Goal: Task Accomplishment & Management: Complete application form

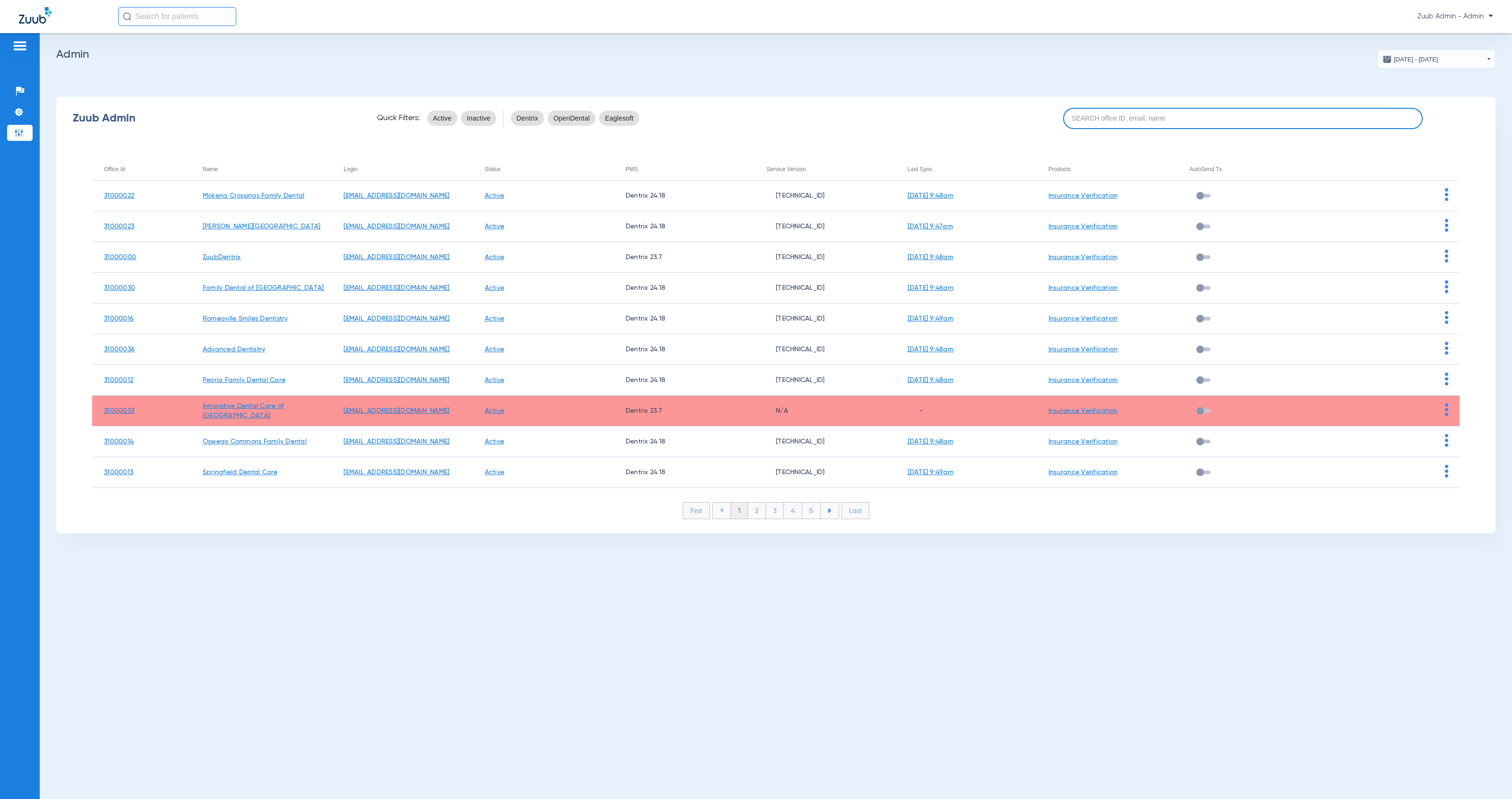
click at [1096, 118] on input at bounding box center [1243, 118] width 360 height 21
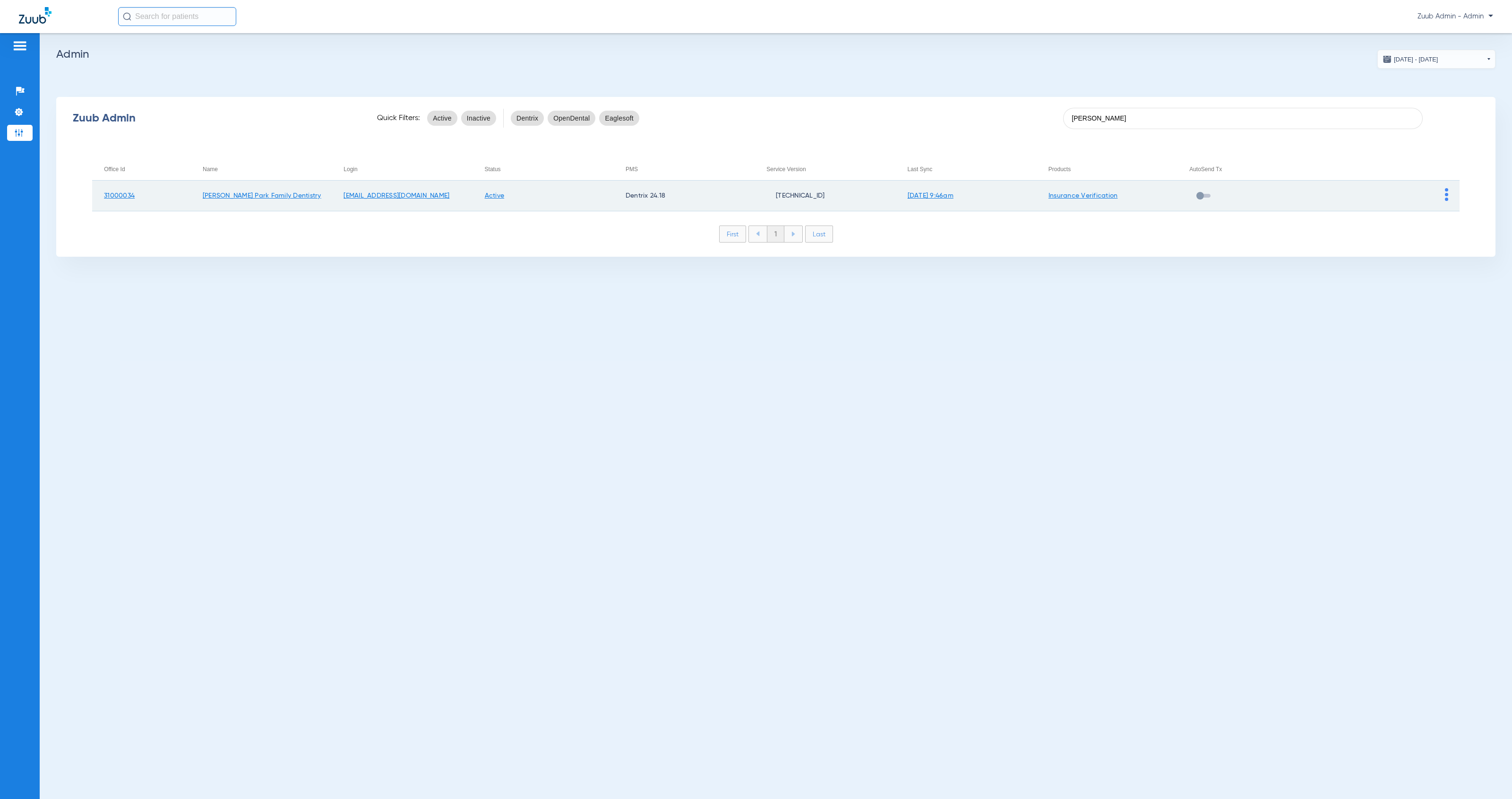
type input "[PERSON_NAME]"
click at [1447, 197] on img at bounding box center [1446, 195] width 3 height 13
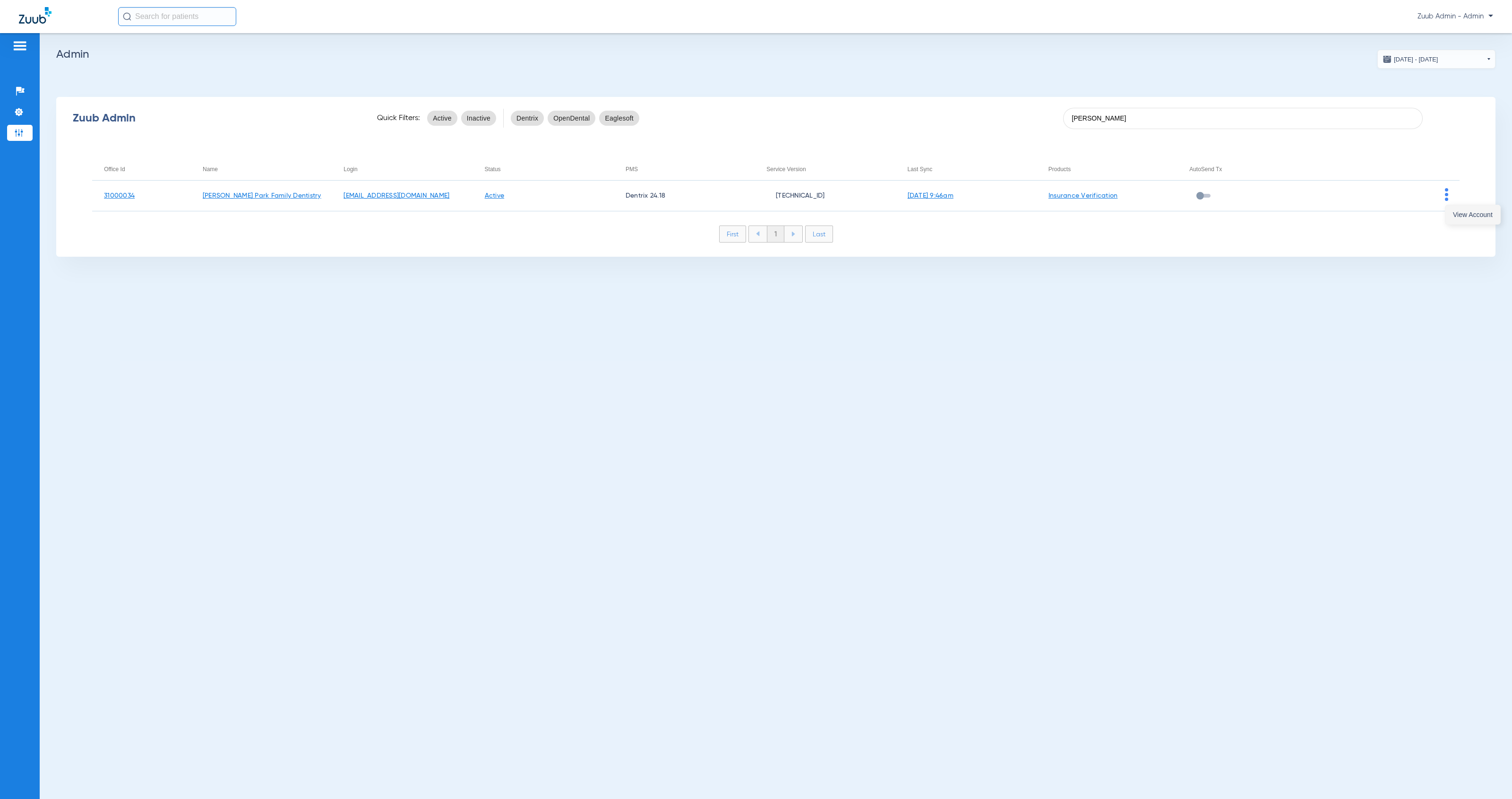
click at [1452, 212] on button "View Account" at bounding box center [1473, 214] width 55 height 19
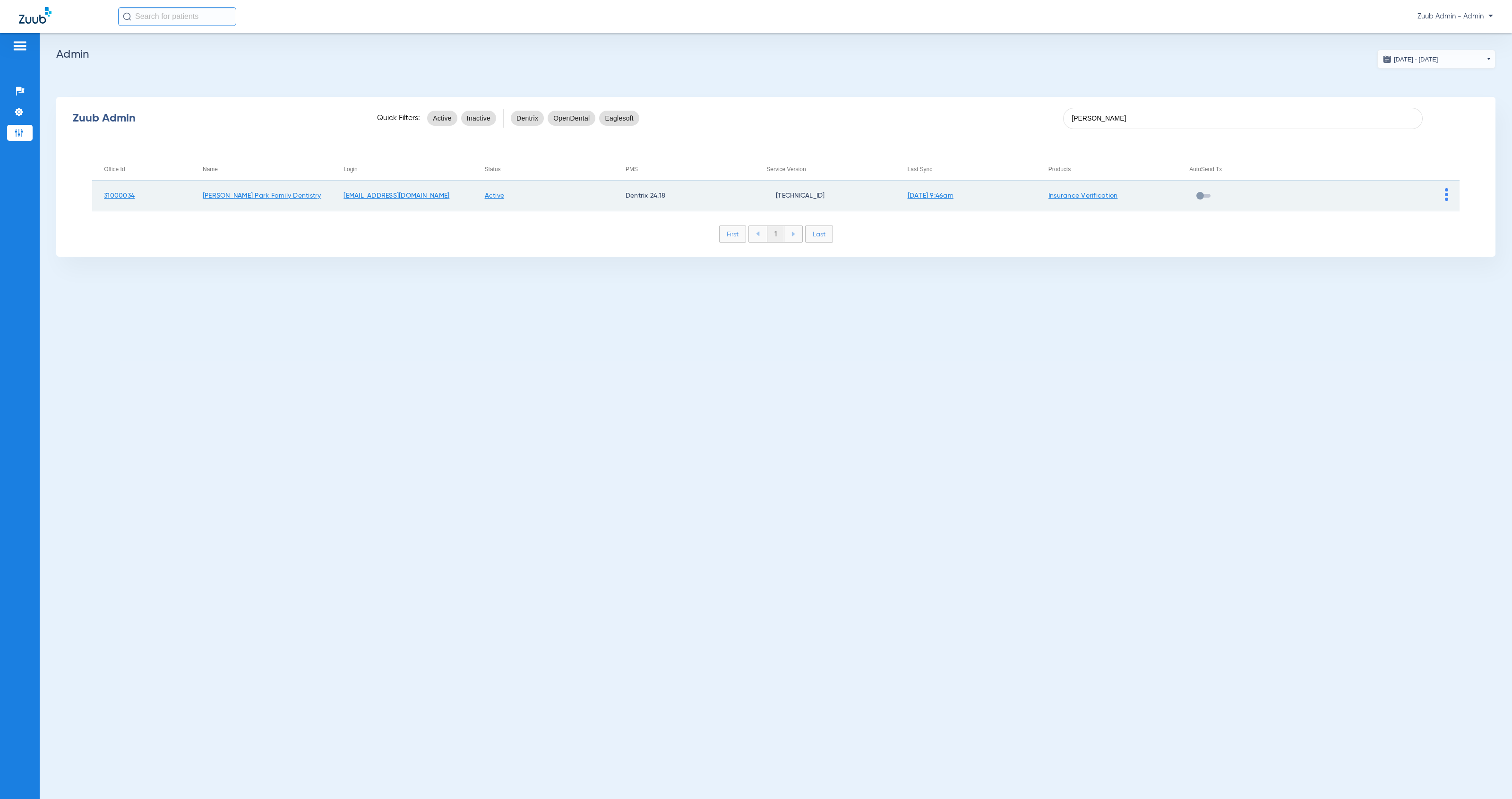
click at [1445, 193] on img at bounding box center [1446, 195] width 3 height 13
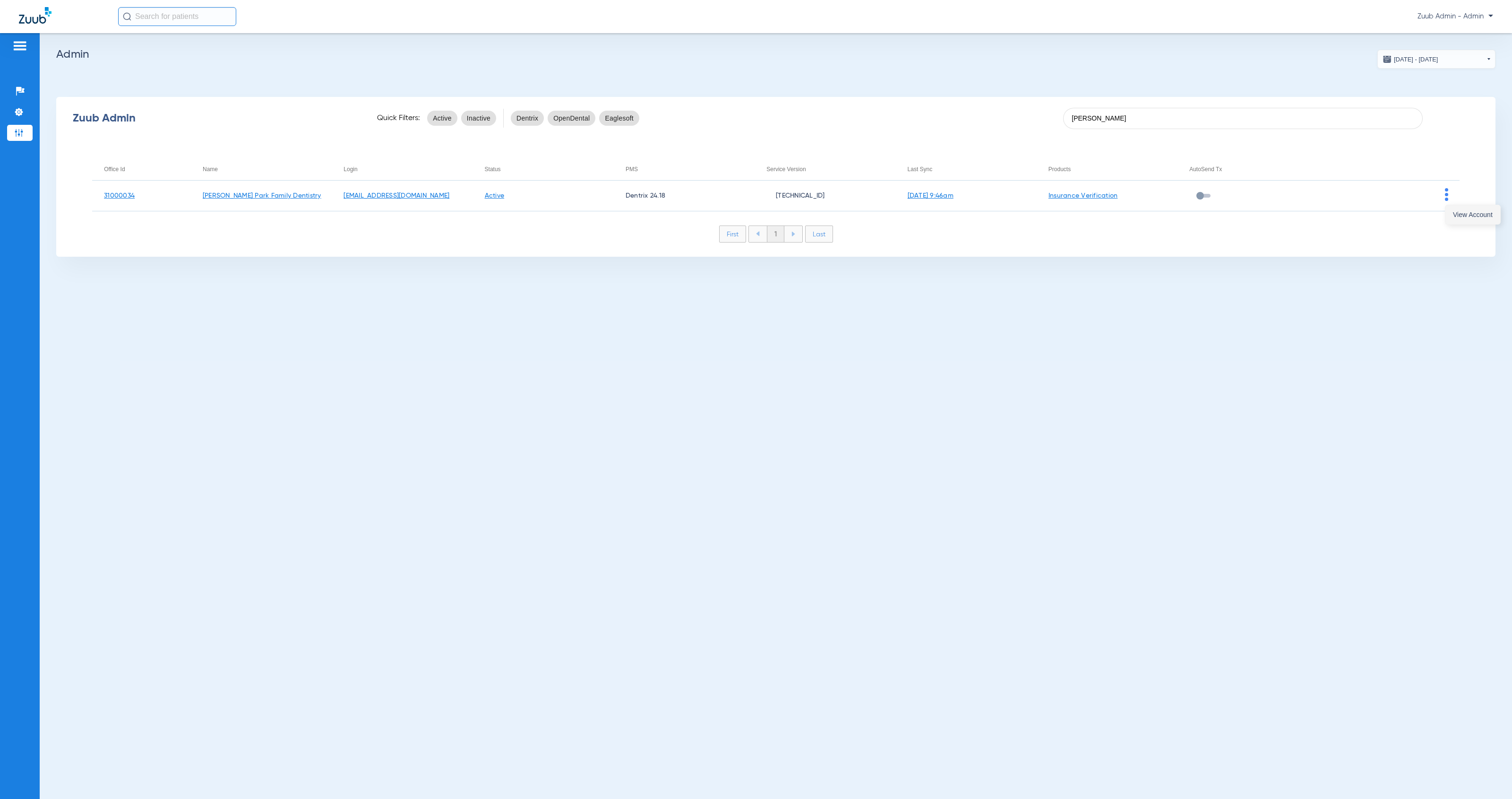
click at [1456, 217] on span "View Account" at bounding box center [1473, 215] width 39 height 6
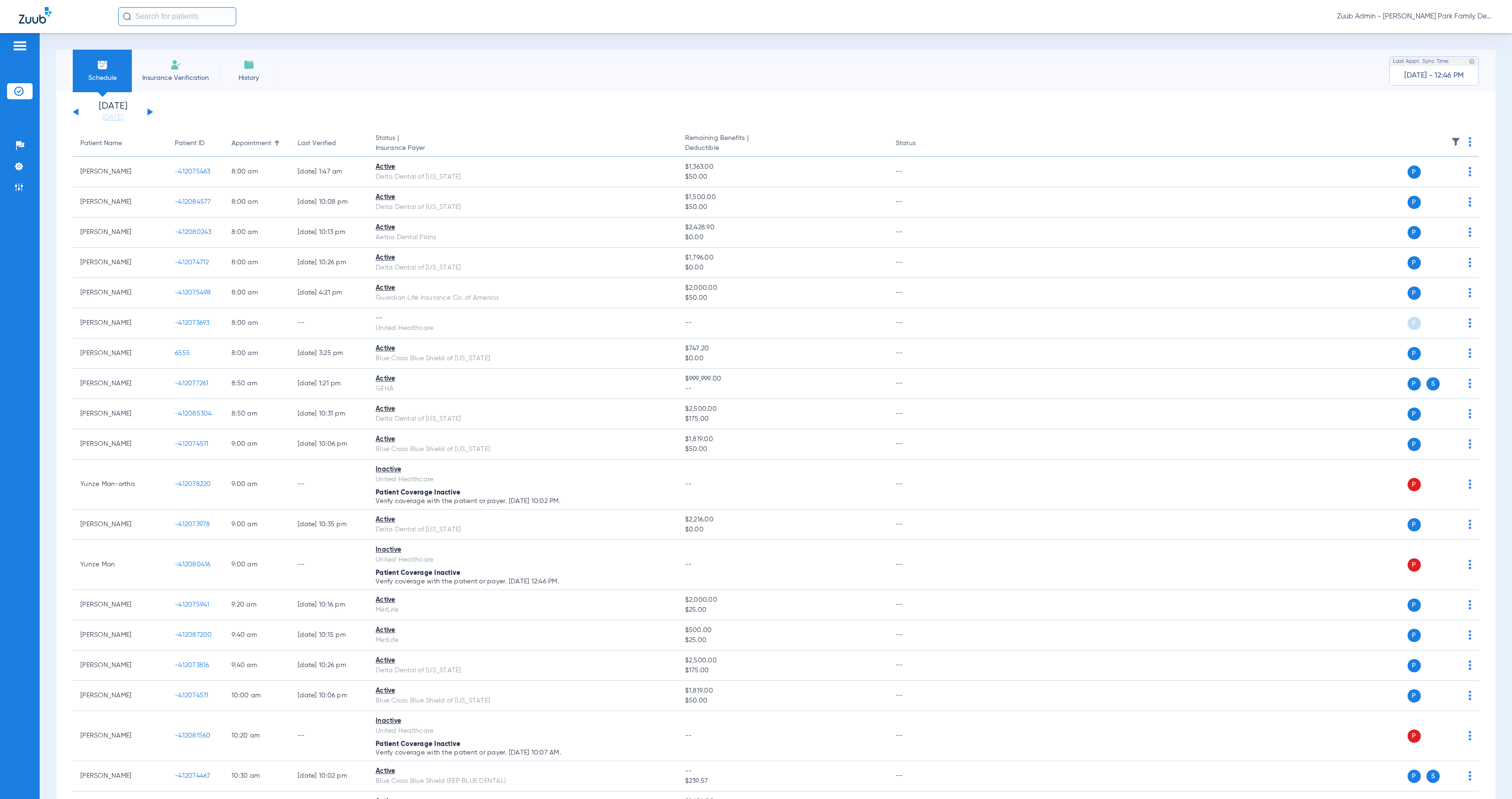
click at [200, 15] on input "text" at bounding box center [177, 16] width 118 height 19
type input "[PERSON_NAME]"
click at [233, 52] on td "-412074312" at bounding box center [251, 50] width 37 height 13
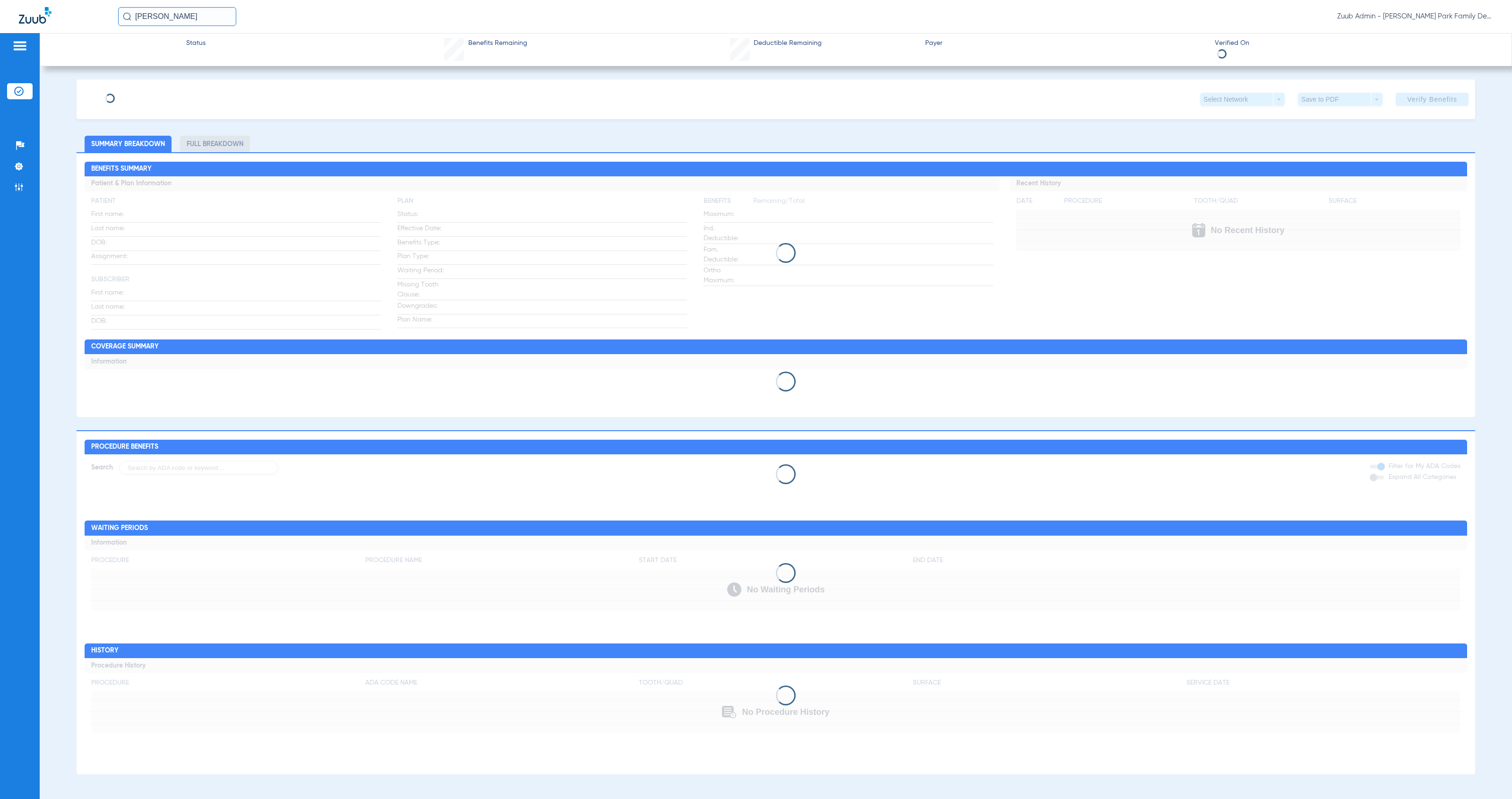
type input "[PERSON_NAME]"
type input "[DATE]"
type input "08017866517"
type input "20240"
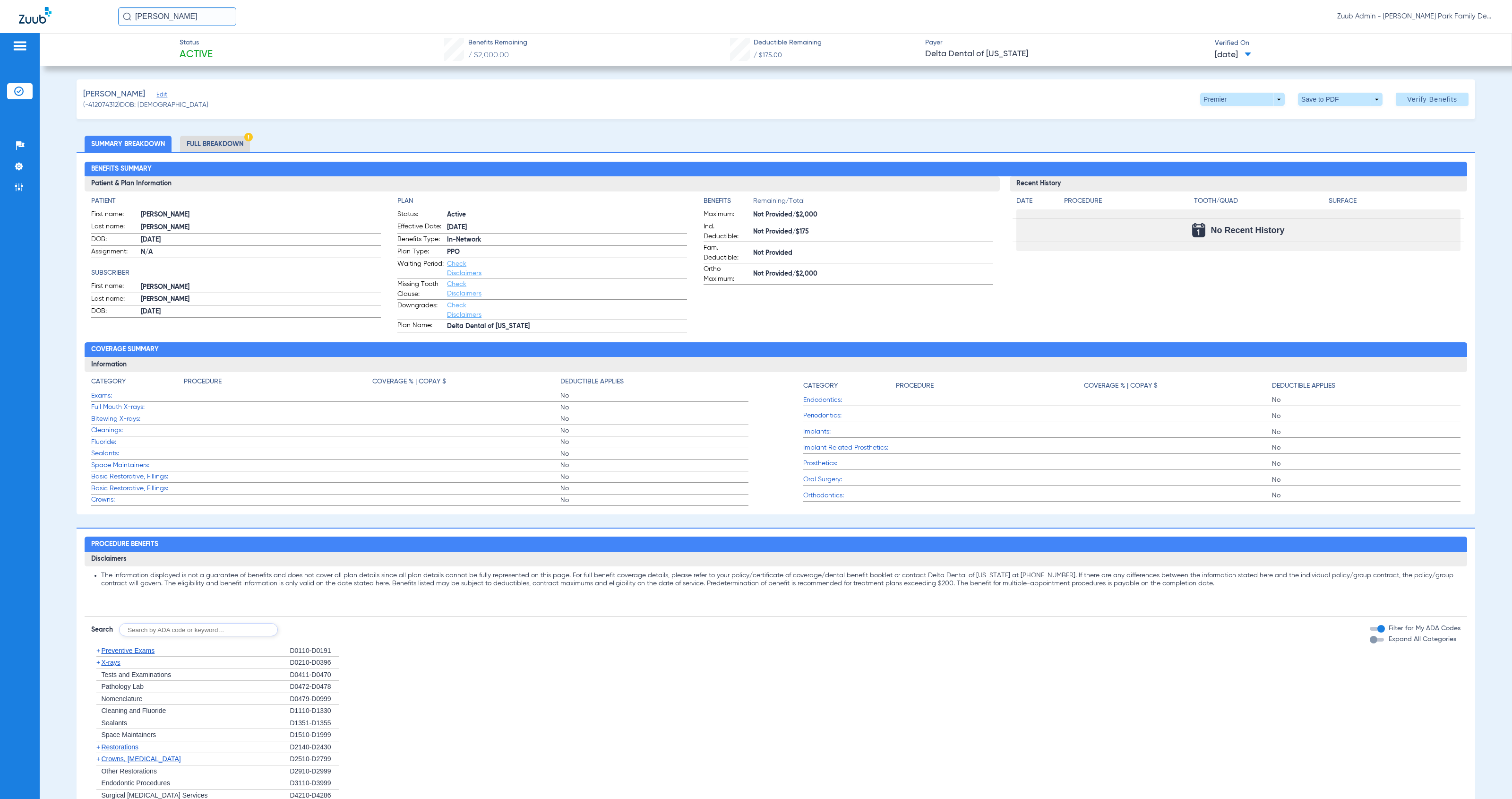
click at [165, 100] on span "Edit" at bounding box center [160, 96] width 8 height 9
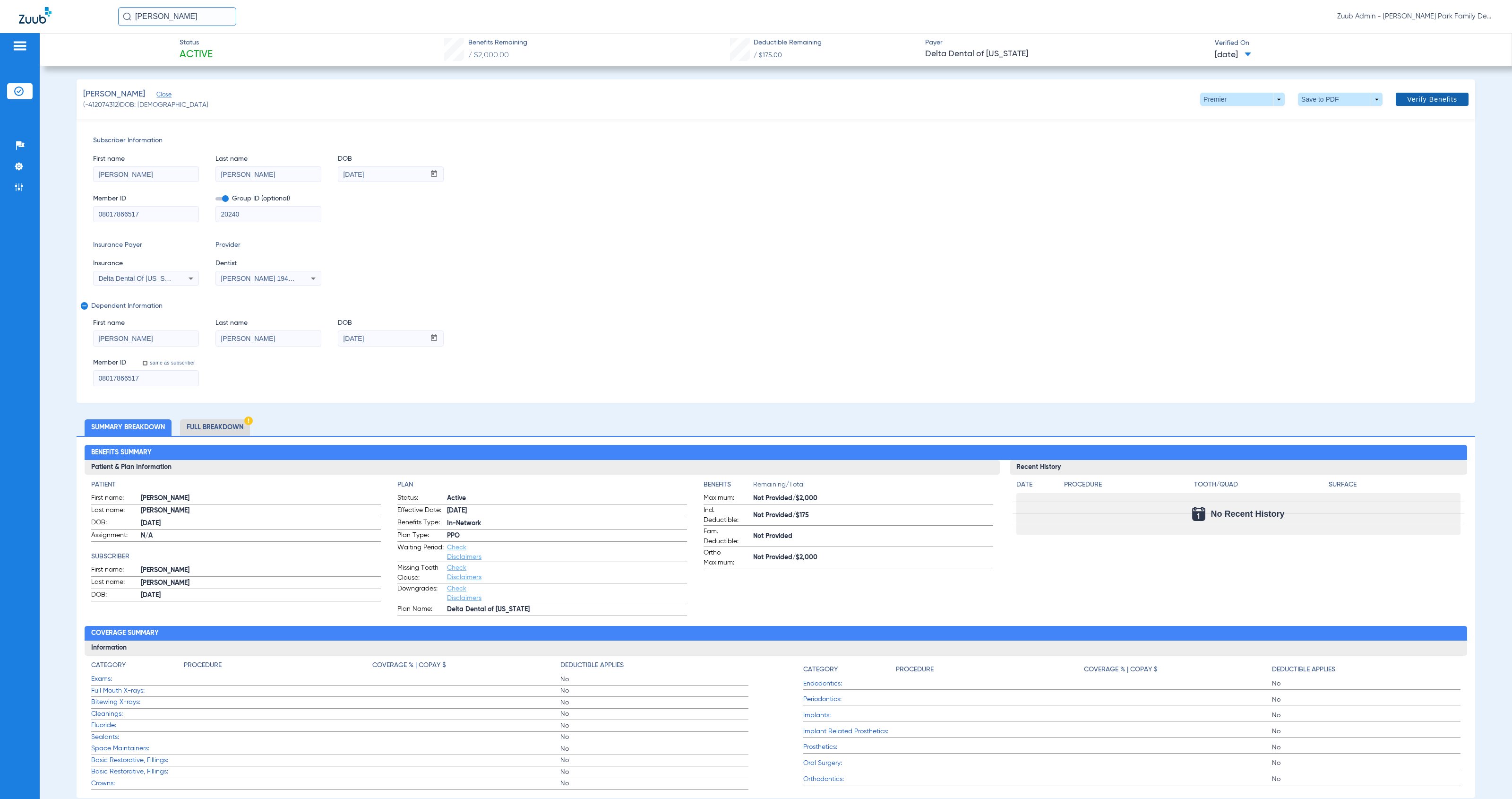
click at [1422, 99] on span "Verify Benefits" at bounding box center [1433, 100] width 50 height 8
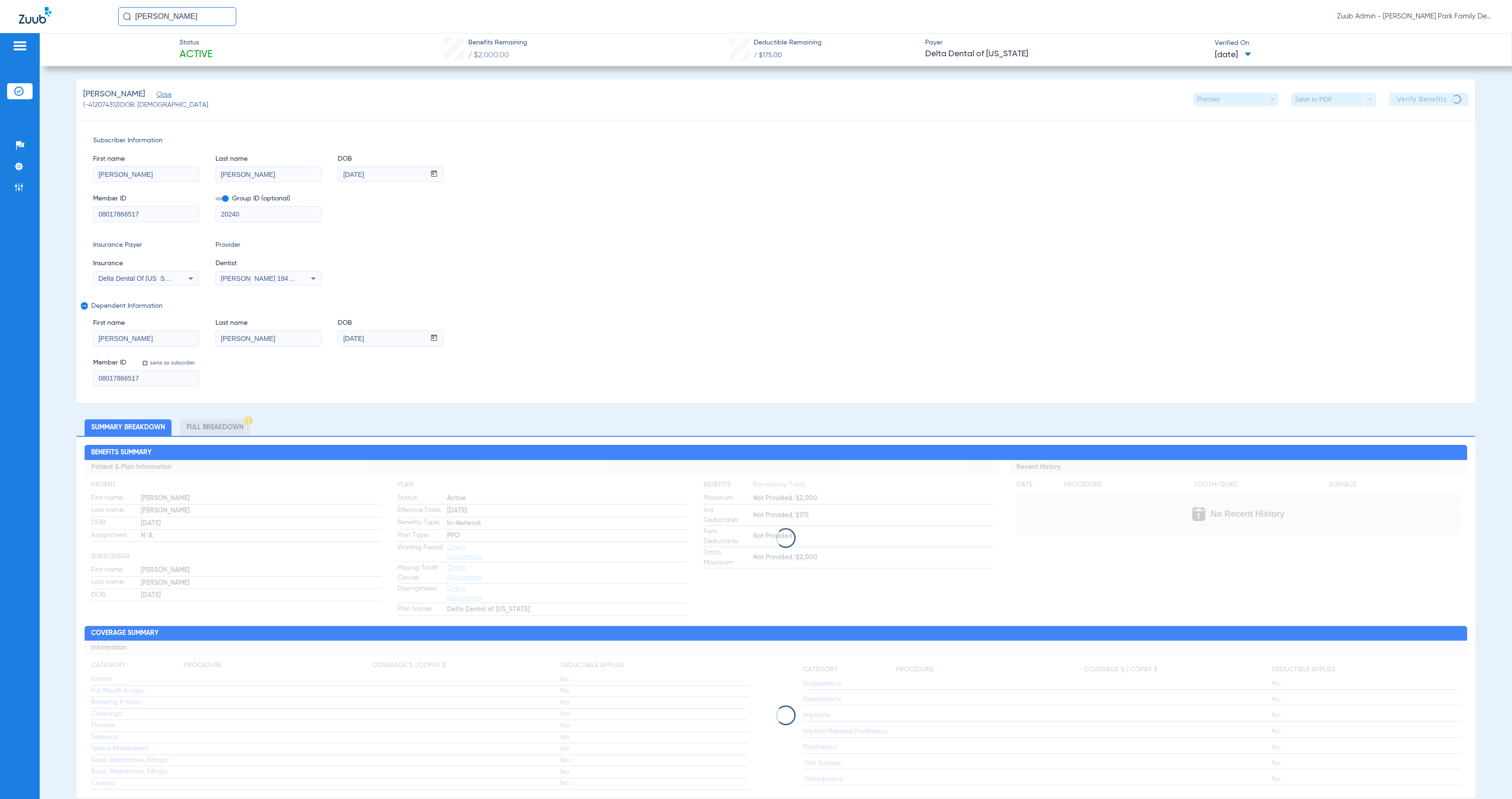
click at [1224, 56] on span "[DATE]" at bounding box center [1233, 55] width 36 height 12
click at [1244, 98] on label "[DATE] 4:04PM" at bounding box center [1252, 95] width 74 height 19
click at [1234, 54] on span "[DATE]" at bounding box center [1233, 55] width 36 height 12
click at [1250, 118] on label "[DATE] 7:51AM" at bounding box center [1252, 114] width 74 height 19
drag, startPoint x: 120, startPoint y: 105, endPoint x: 81, endPoint y: 105, distance: 39.0
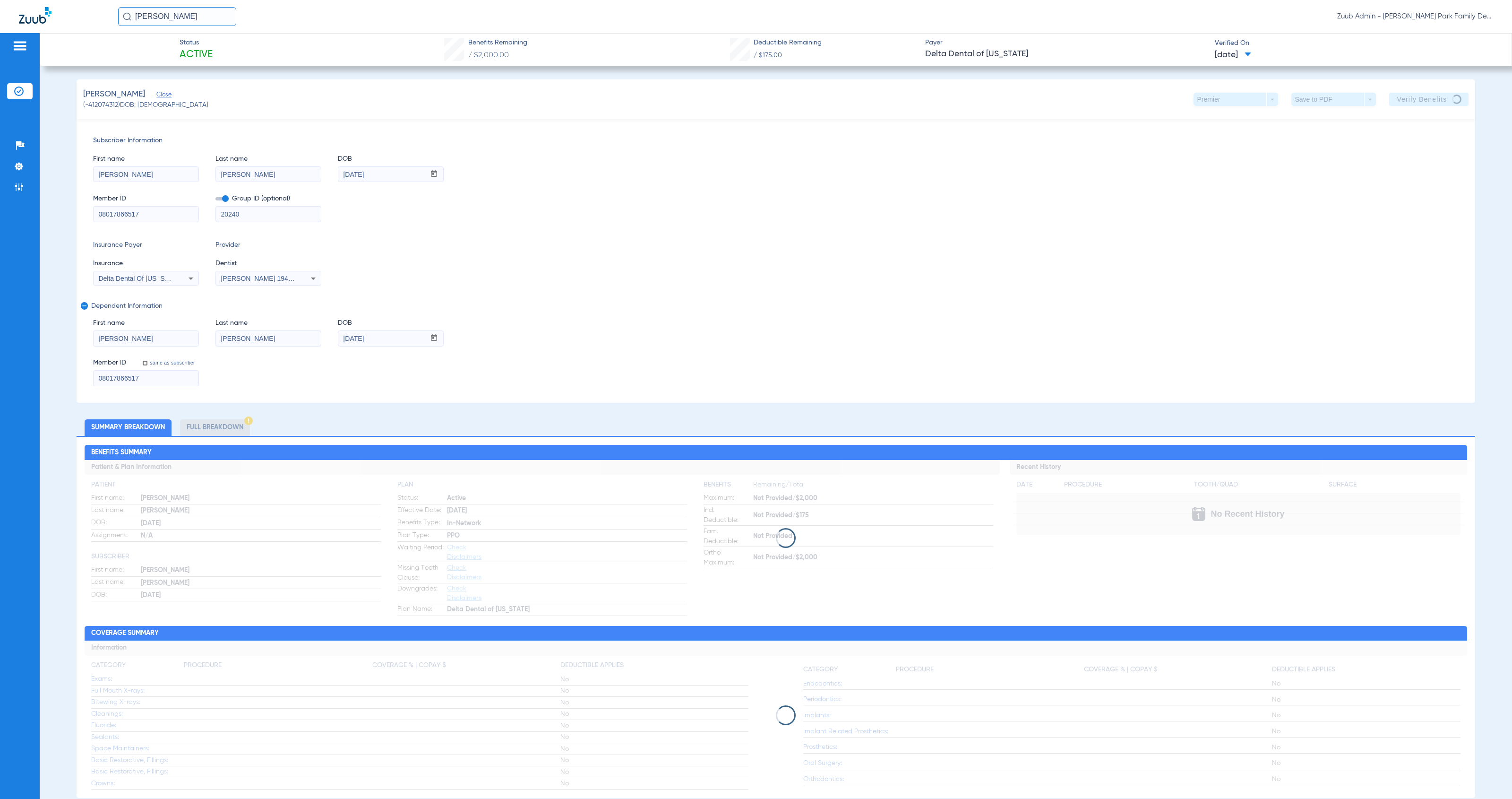
click at [81, 105] on div "[PERSON_NAME] Close (-412074312) DOB: [DEMOGRAPHIC_DATA] Premier arrow_drop_dow…" at bounding box center [775, 99] width 1399 height 39
copy span "(-412074312)"
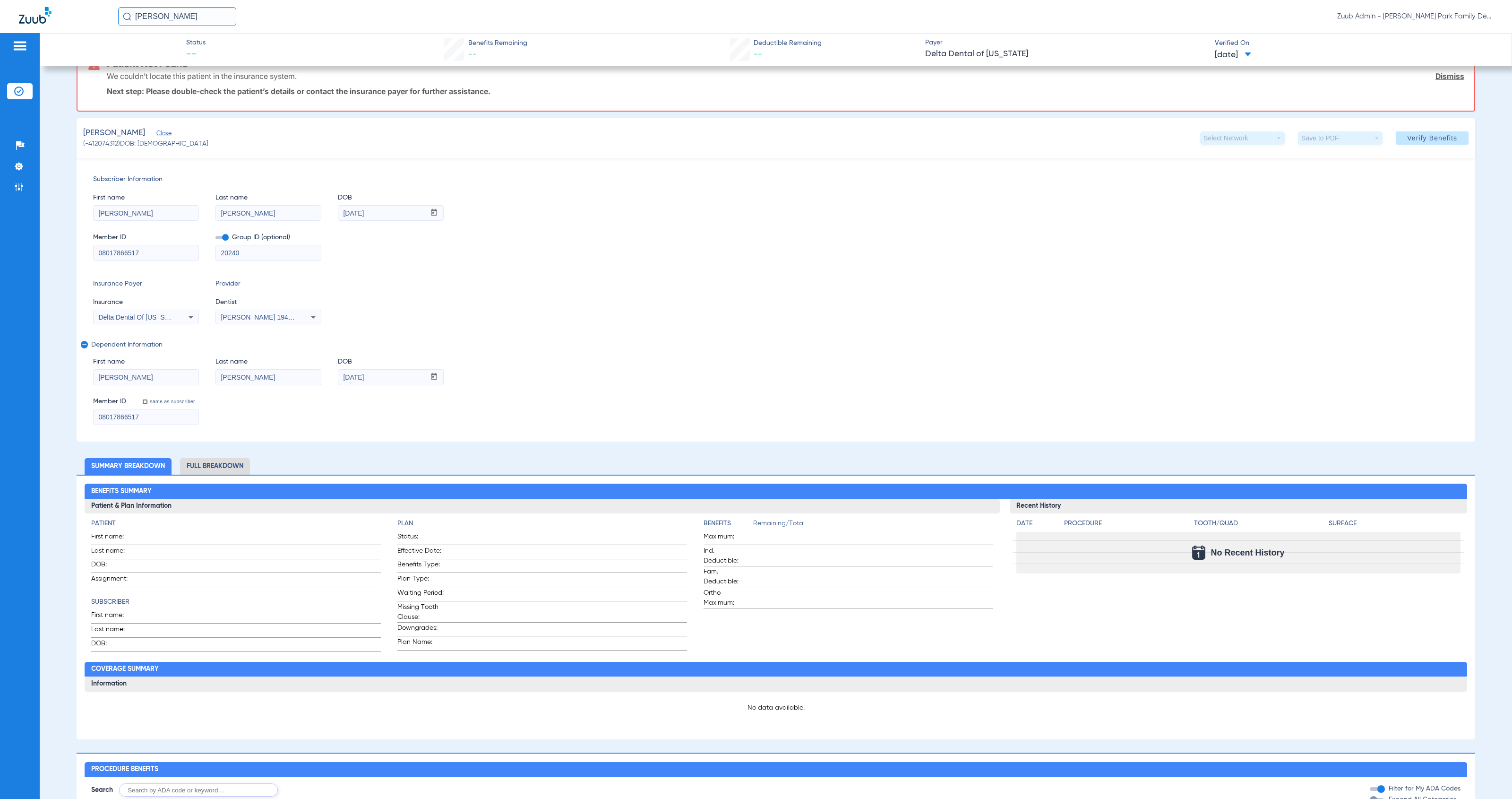
scroll to position [58, 0]
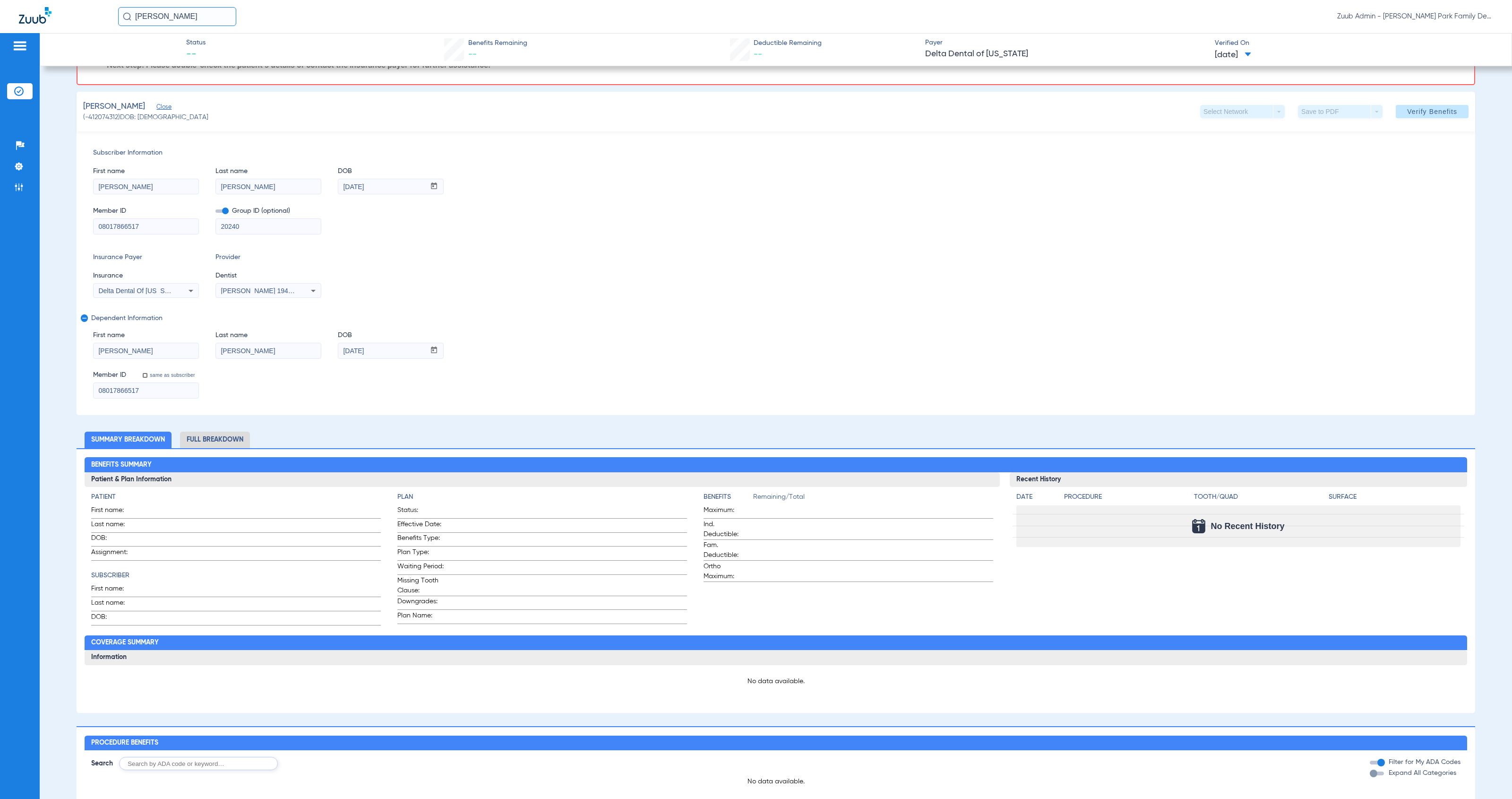
click at [147, 229] on input "08017866517" at bounding box center [146, 226] width 105 height 15
click at [173, 348] on input "[PERSON_NAME]" at bounding box center [146, 350] width 105 height 15
click at [262, 352] on input "[PERSON_NAME]" at bounding box center [268, 350] width 105 height 15
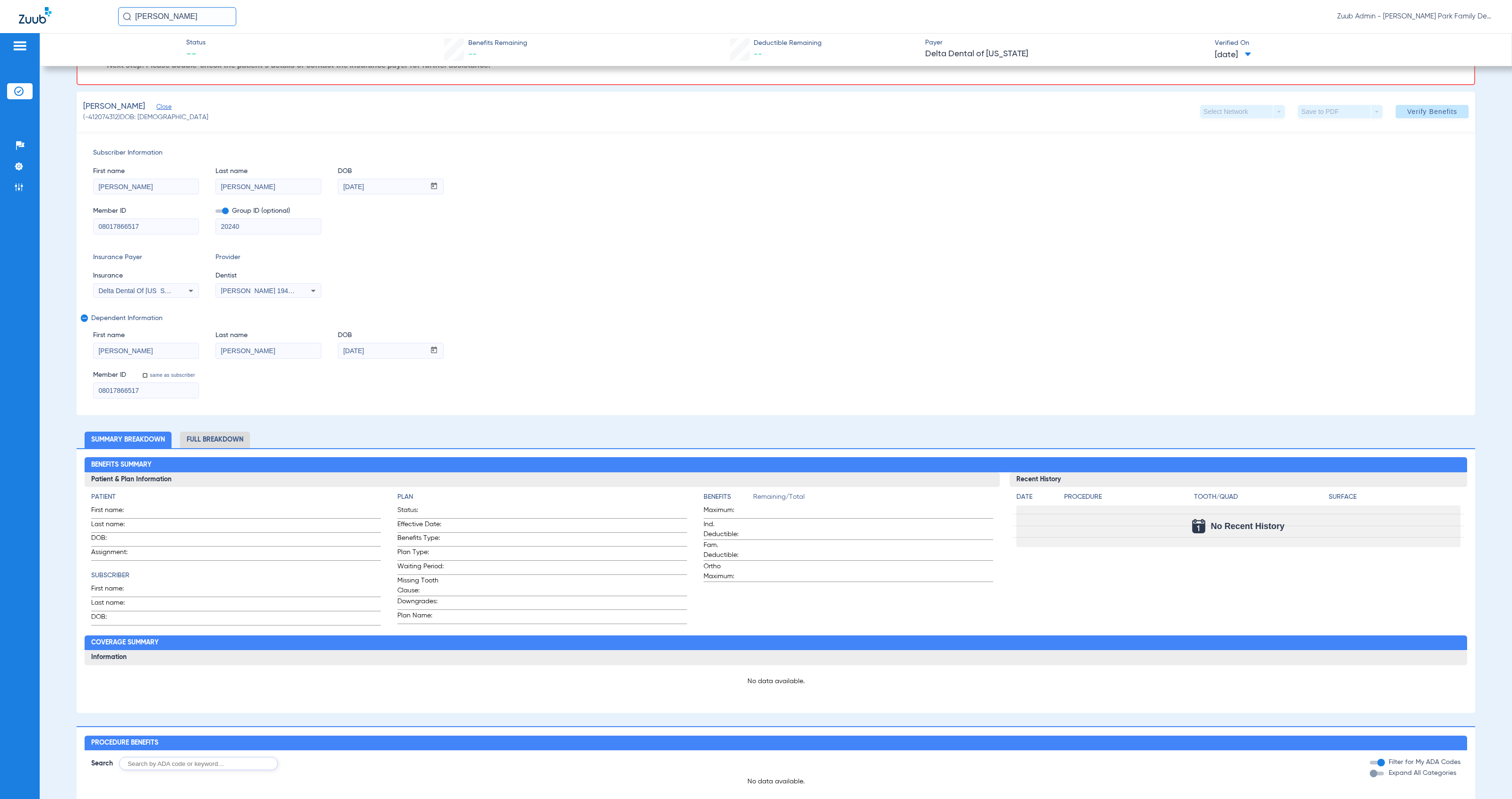
click at [262, 352] on input "[PERSON_NAME]" at bounding box center [268, 350] width 105 height 15
click at [394, 351] on input "[DATE]" at bounding box center [382, 350] width 87 height 15
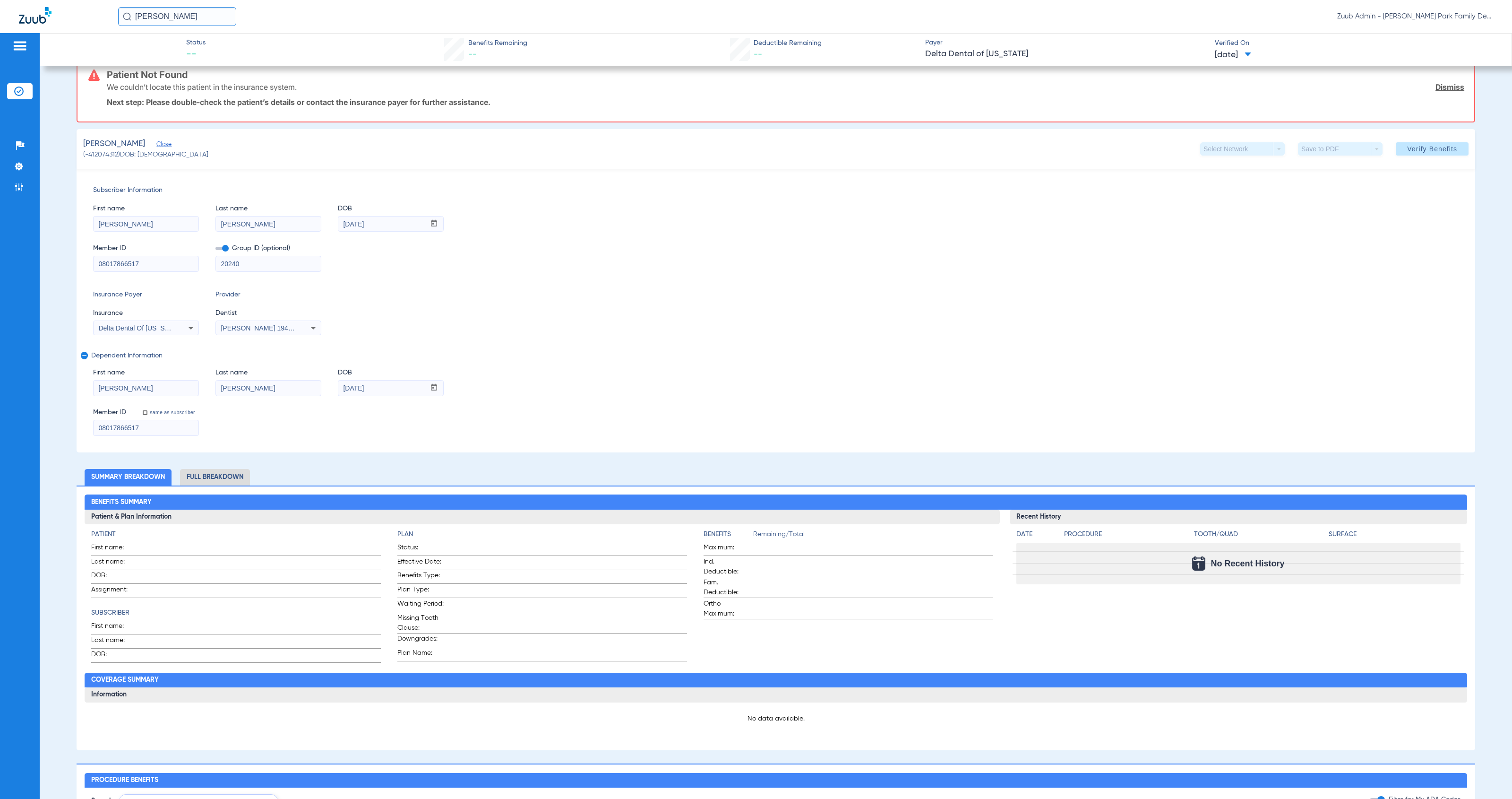
scroll to position [0, 0]
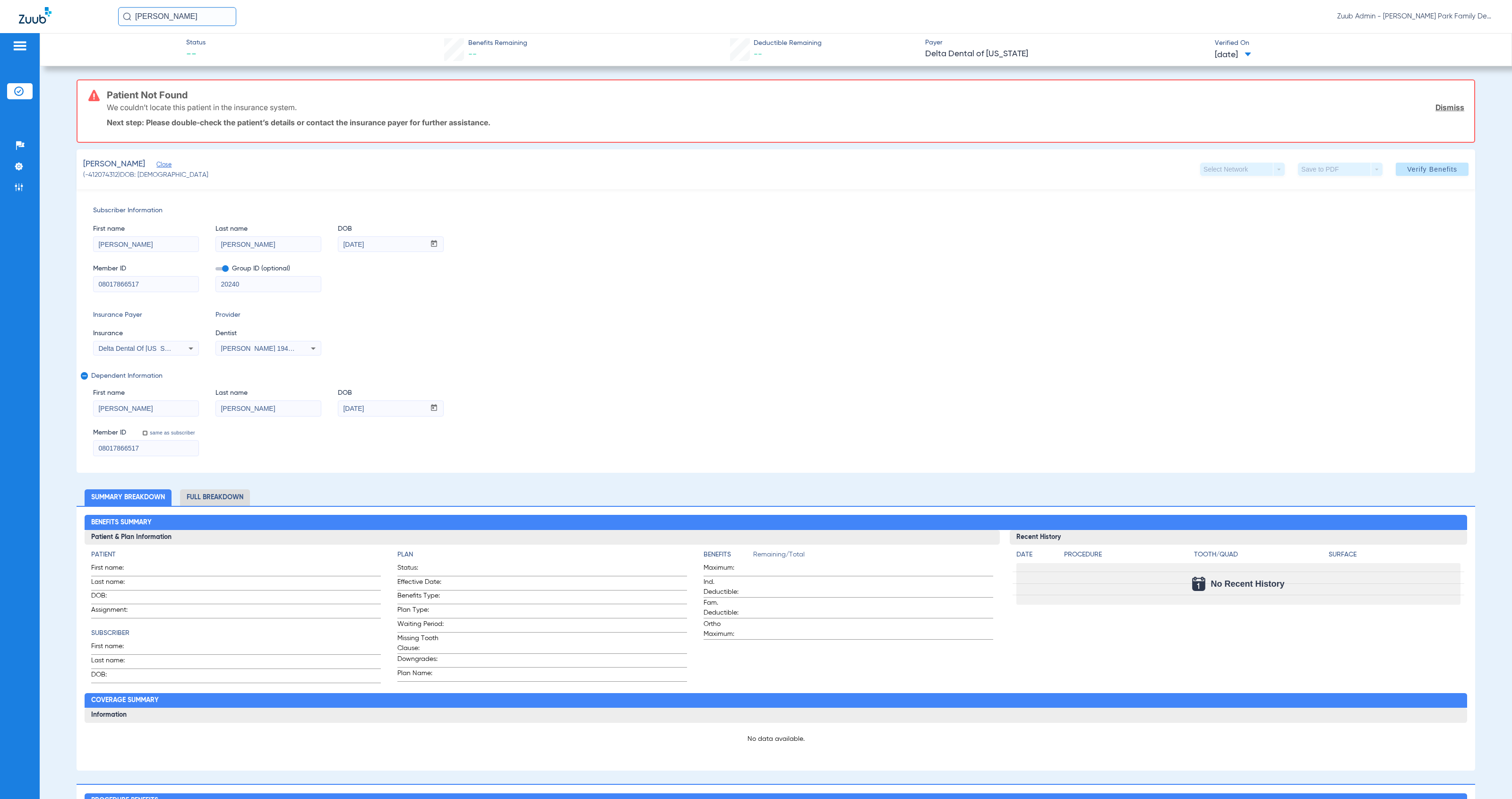
click at [126, 410] on input "[PERSON_NAME]" at bounding box center [146, 408] width 105 height 15
click at [231, 411] on input "[PERSON_NAME]" at bounding box center [268, 408] width 105 height 15
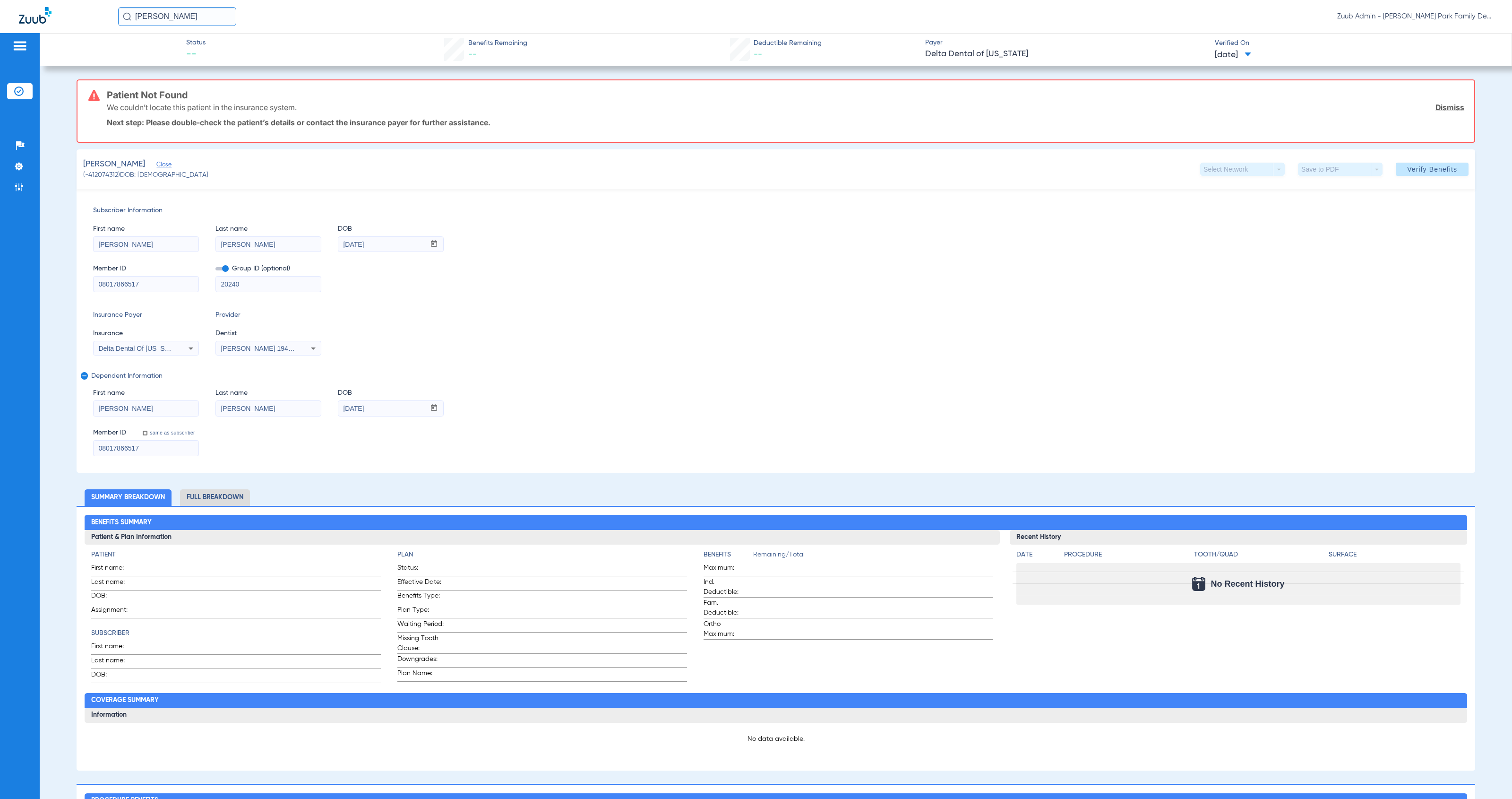
click at [344, 410] on input "[DATE]" at bounding box center [382, 408] width 87 height 15
click at [20, 88] on img at bounding box center [19, 91] width 10 height 10
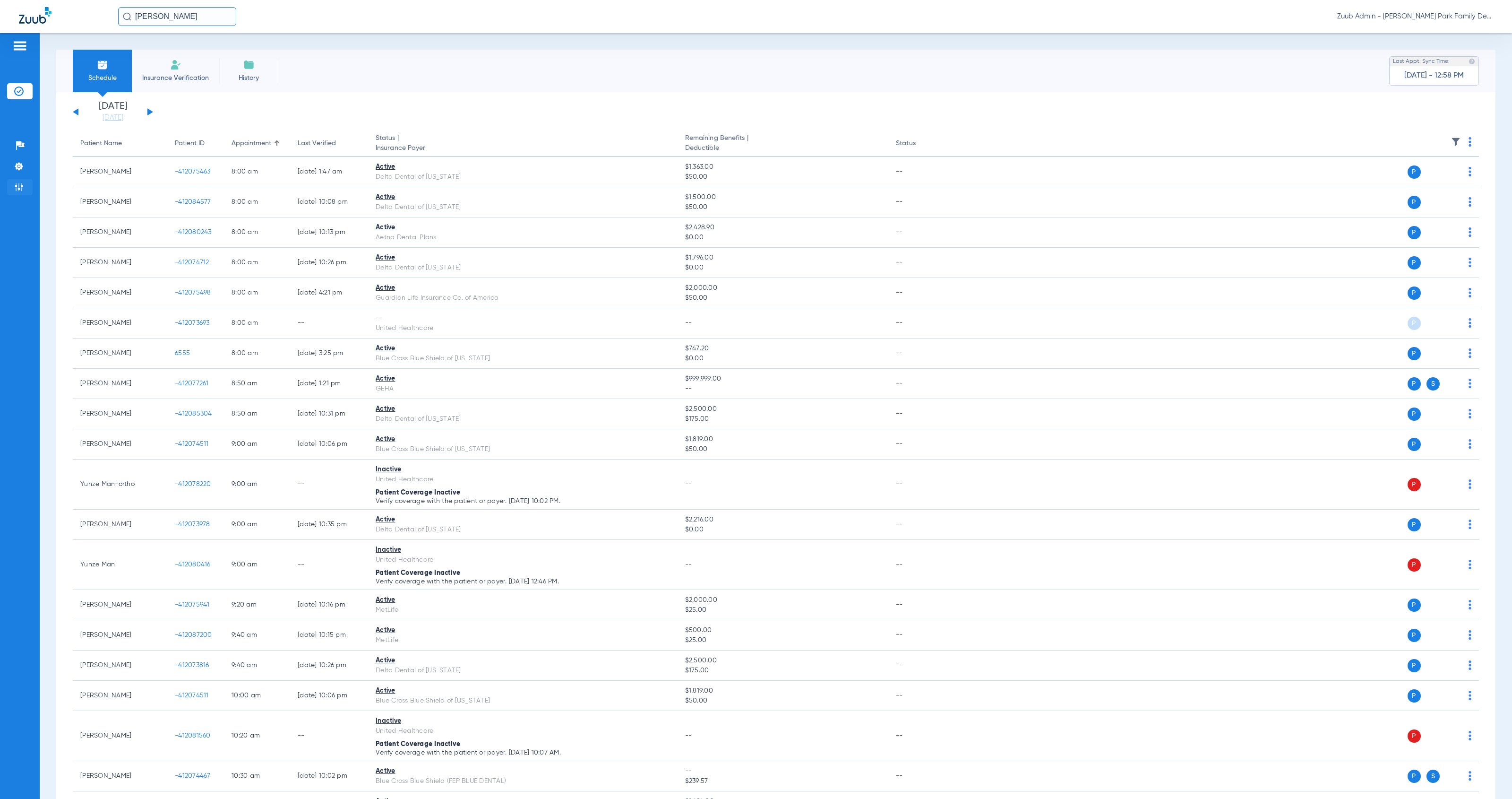
click at [20, 188] on img at bounding box center [19, 187] width 10 height 10
